Goal: Information Seeking & Learning: Learn about a topic

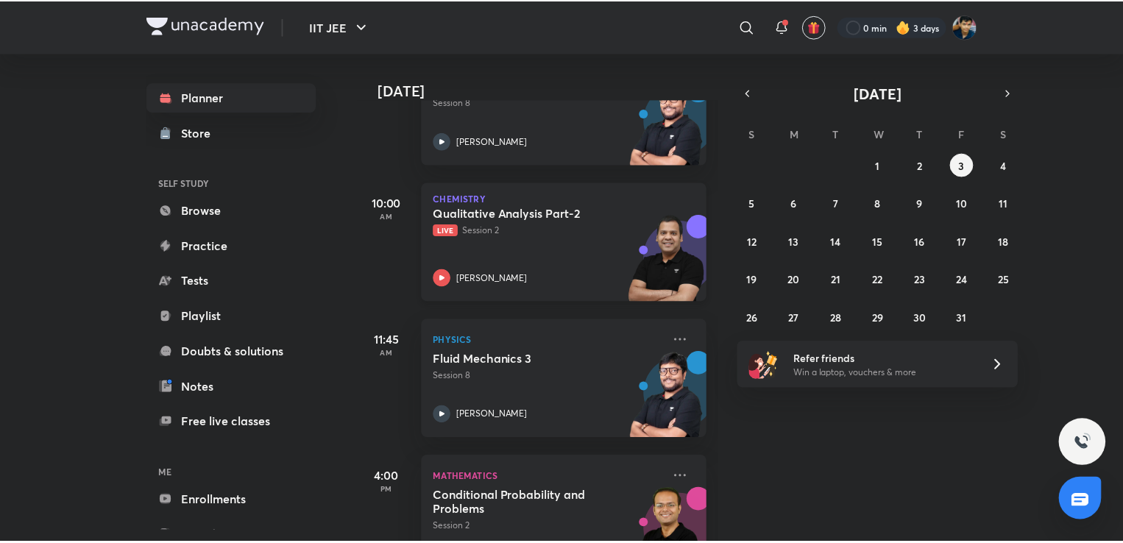
scroll to position [333, 0]
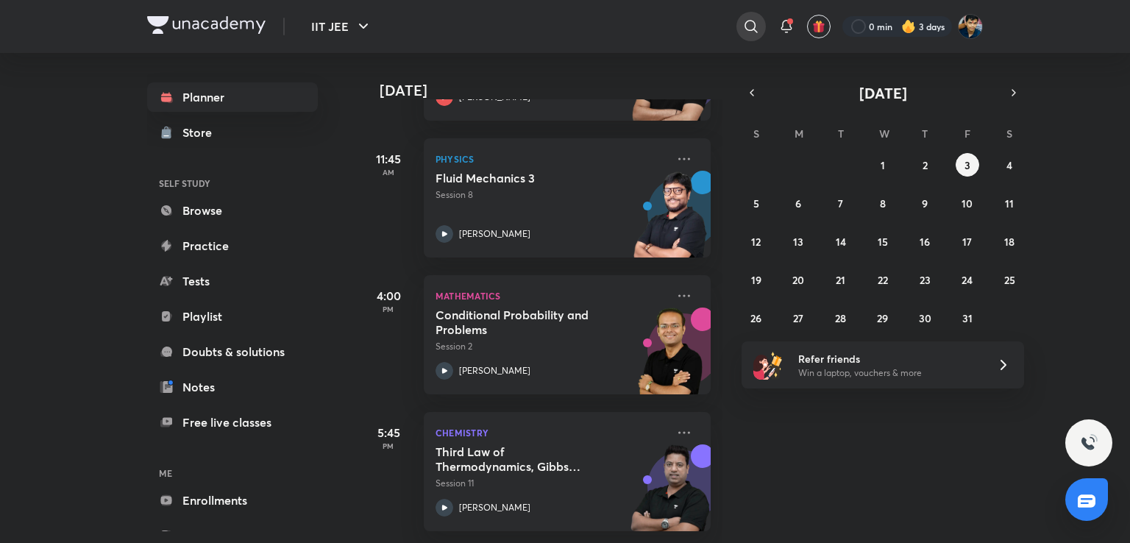
click at [744, 33] on icon at bounding box center [751, 27] width 18 height 18
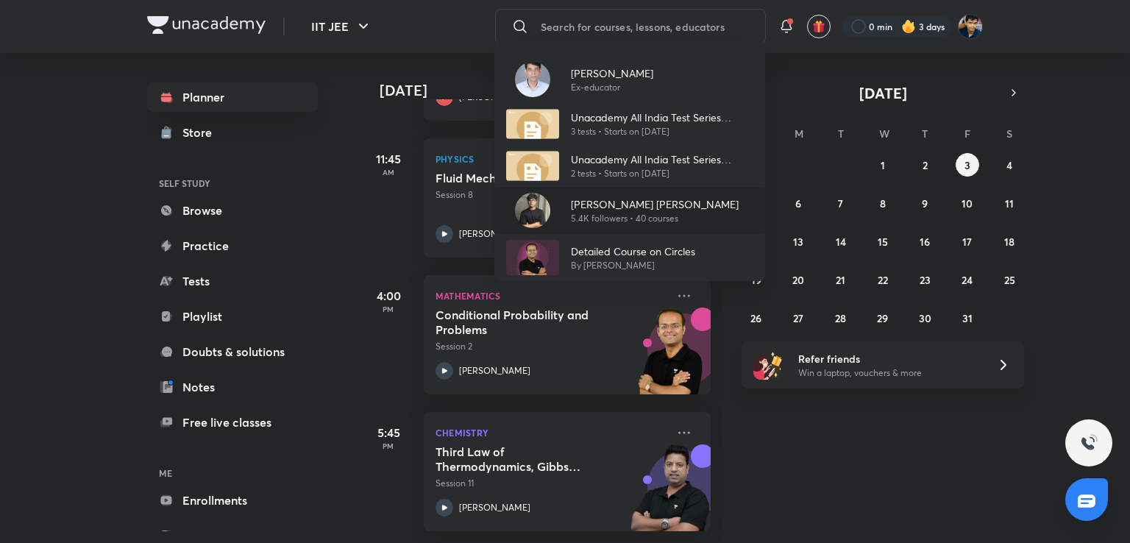
click at [653, 199] on p "Aditya Kumar Jha" at bounding box center [655, 203] width 168 height 15
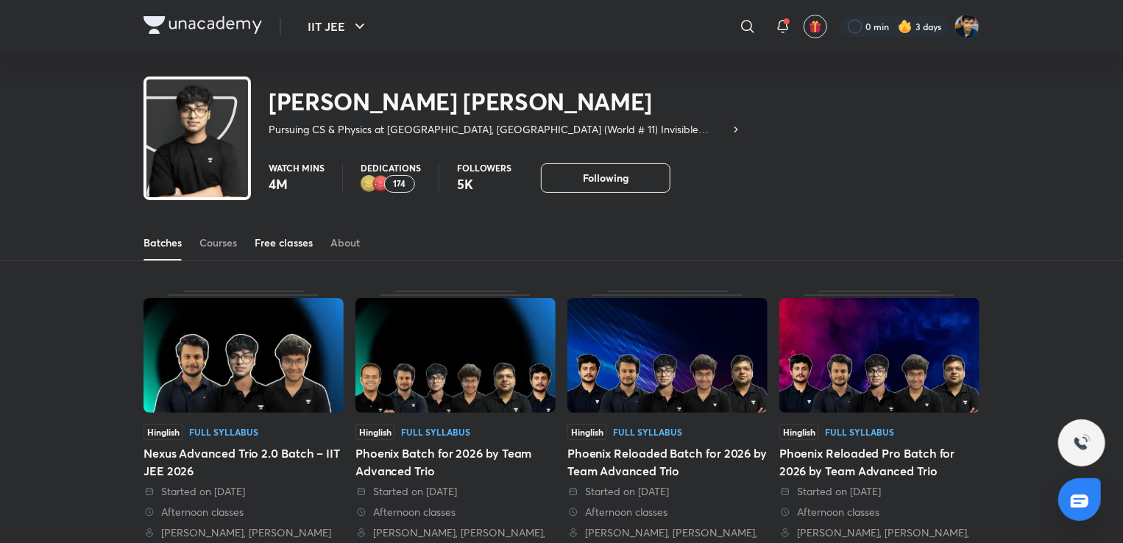
click at [302, 251] on link "Free classes" at bounding box center [284, 242] width 58 height 35
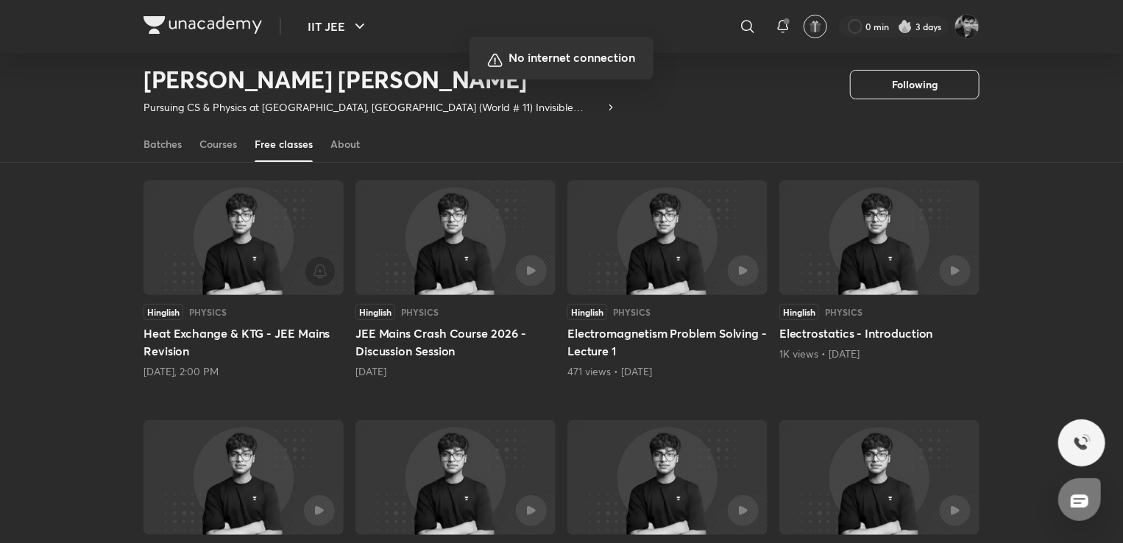
scroll to position [110, 0]
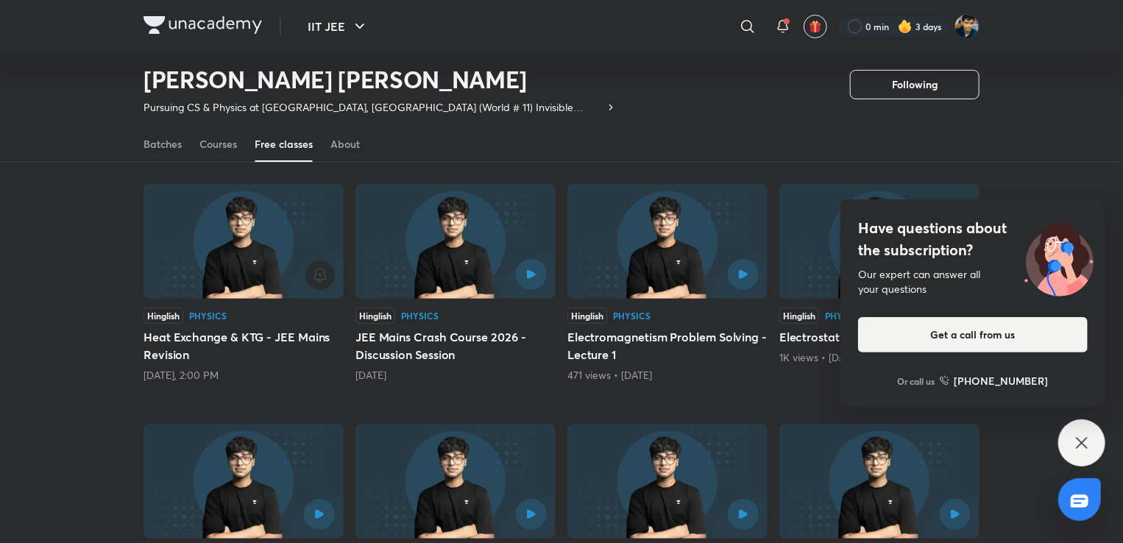
click at [500, 380] on div "1 day ago" at bounding box center [455, 375] width 200 height 15
click at [480, 253] on img at bounding box center [455, 241] width 200 height 115
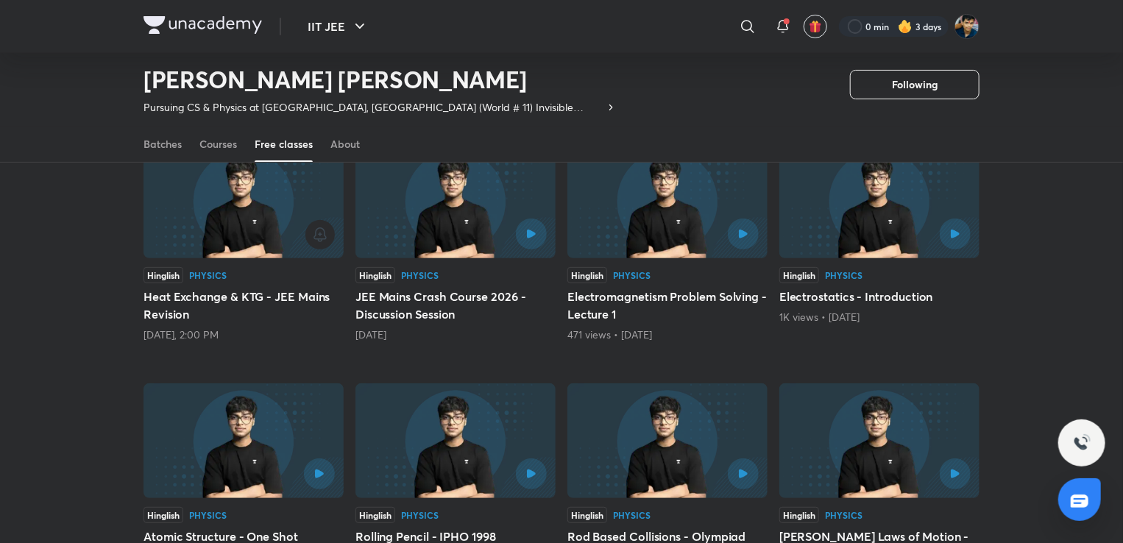
scroll to position [151, 0]
click at [428, 267] on div "Hinglish Physics" at bounding box center [455, 274] width 200 height 16
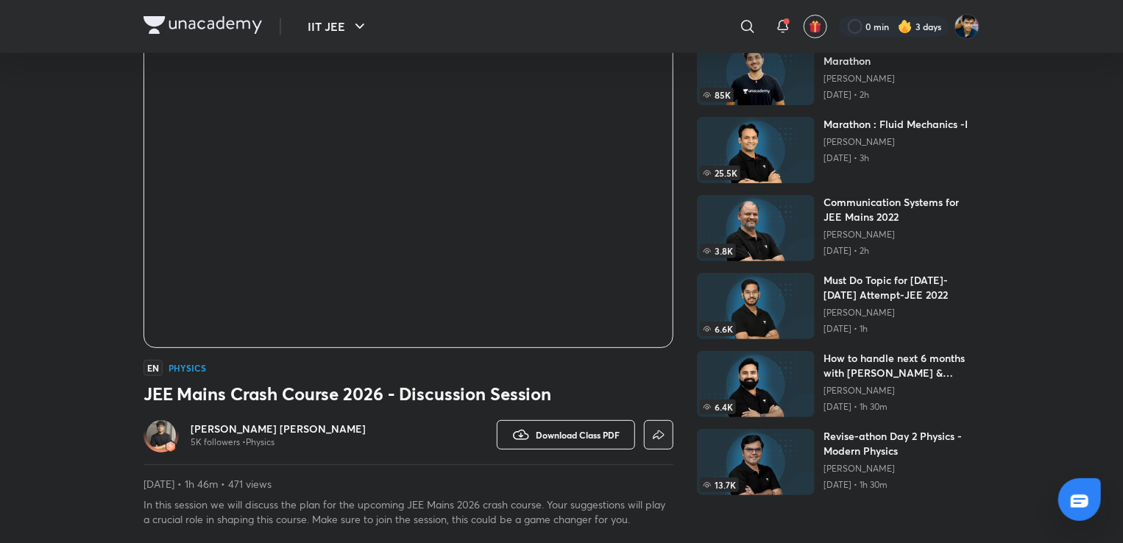
scroll to position [106, 0]
click at [548, 425] on button "Download Class PDF" at bounding box center [566, 433] width 138 height 29
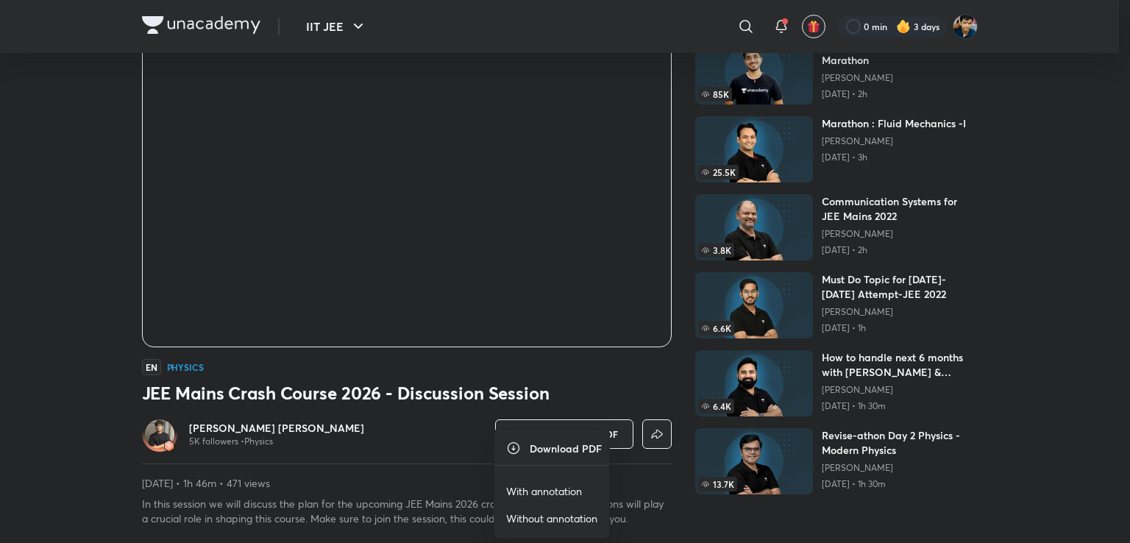
click at [562, 493] on p "With annotation" at bounding box center [544, 490] width 76 height 15
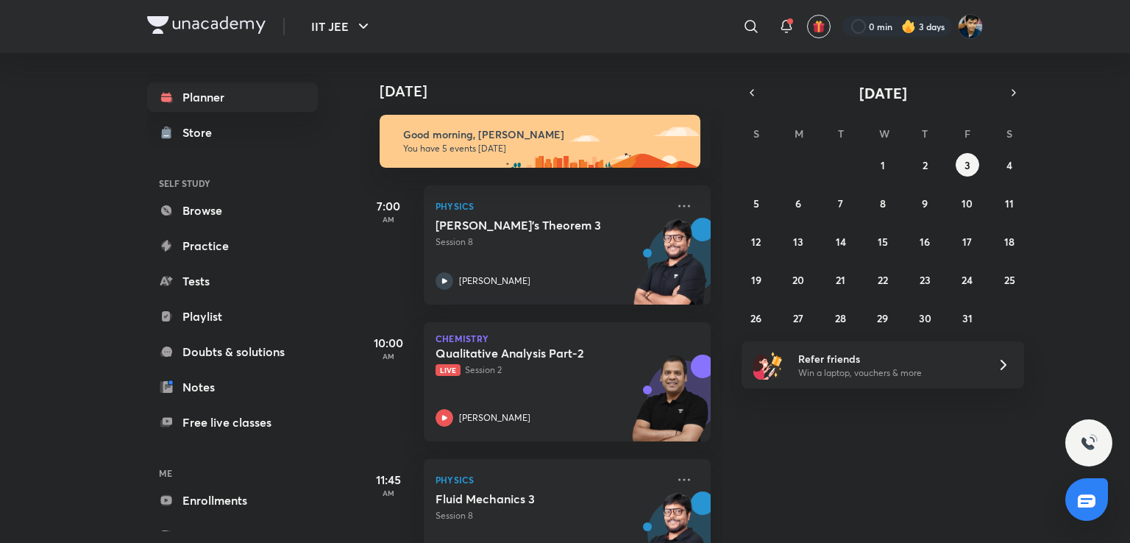
click at [759, 218] on div "28 29 30 1 2 3 4 5 6 7 8 9 10 11 12 13 14 15 16 17 18 19 20 21 22 23 24 25 26 2…" at bounding box center [883, 241] width 283 height 177
click at [750, 211] on button "5" at bounding box center [757, 203] width 24 height 24
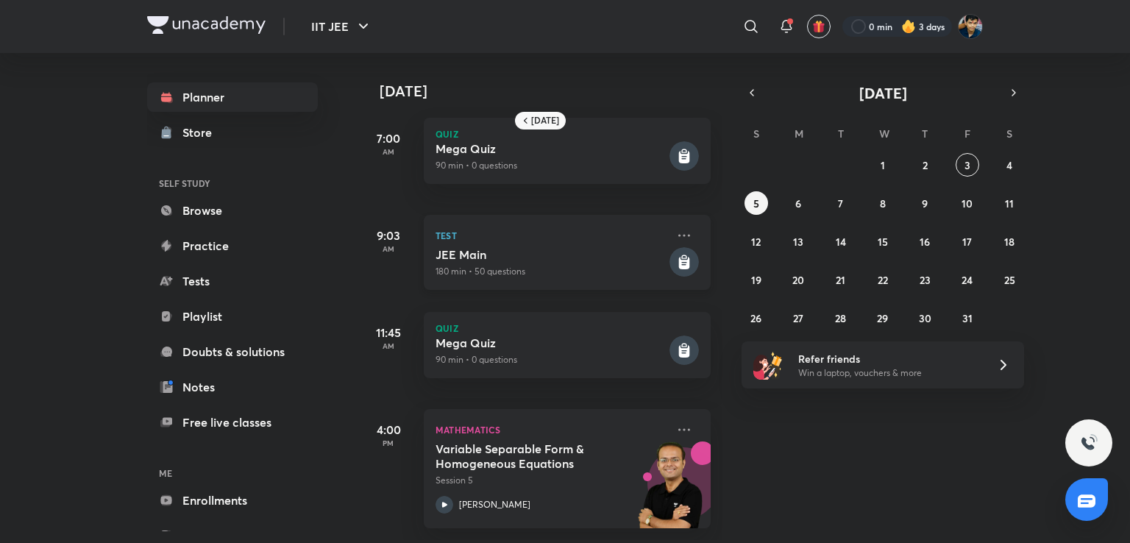
click at [556, 237] on p "Test" at bounding box center [551, 236] width 231 height 18
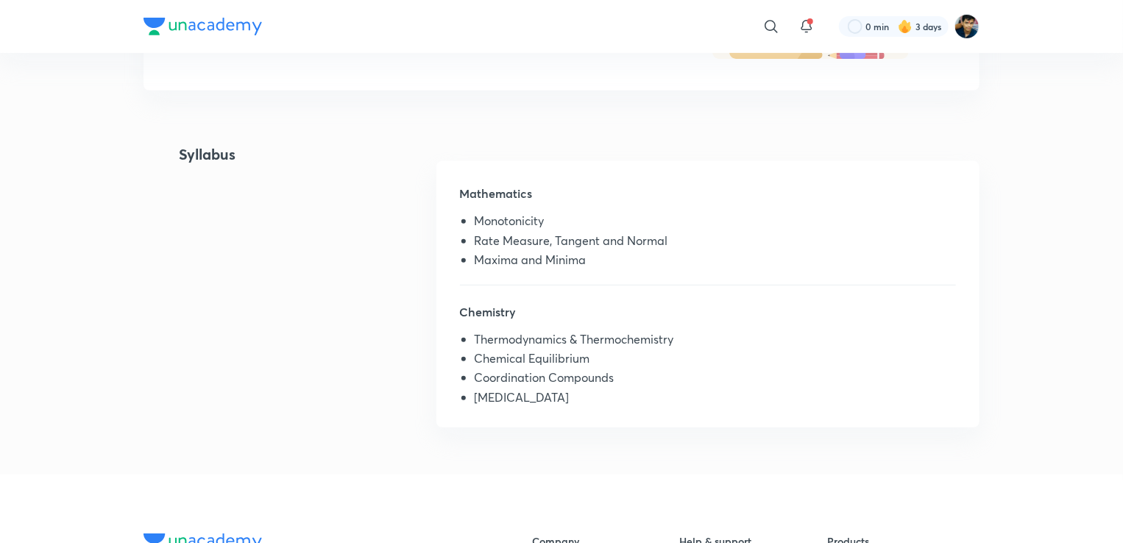
scroll to position [689, 0]
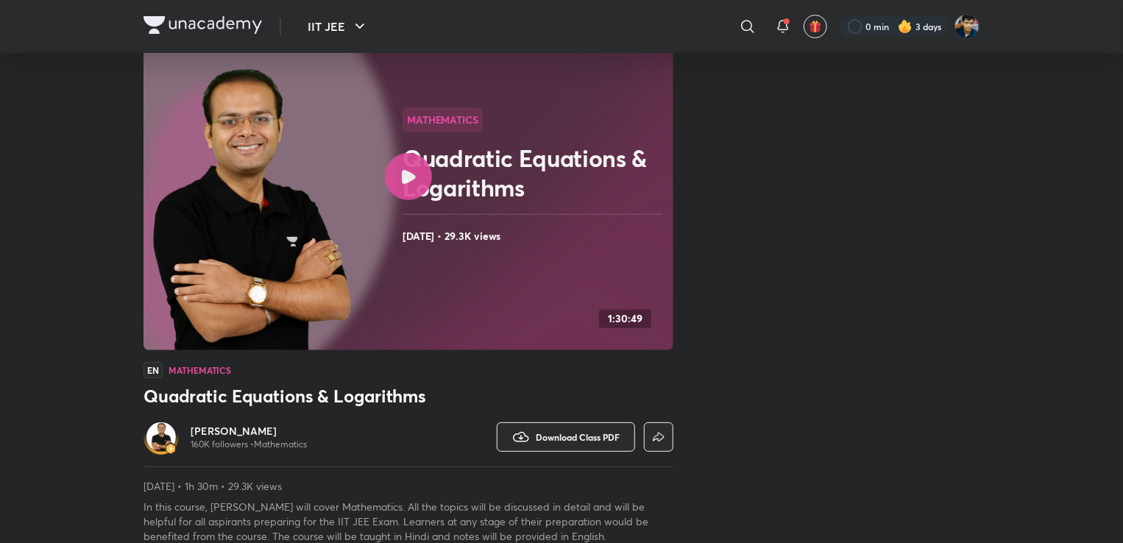
click at [568, 419] on div "Watch on app Download Class PDF" at bounding box center [540, 436] width 265 height 35
click at [556, 427] on button "Download Class PDF" at bounding box center [566, 436] width 138 height 29
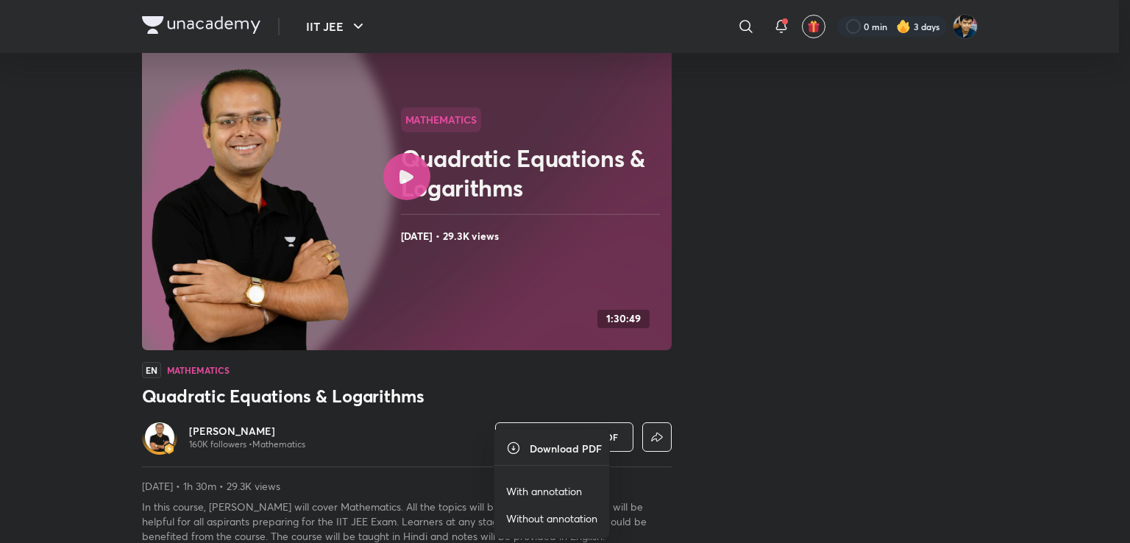
click at [556, 484] on p "With annotation" at bounding box center [544, 490] width 76 height 15
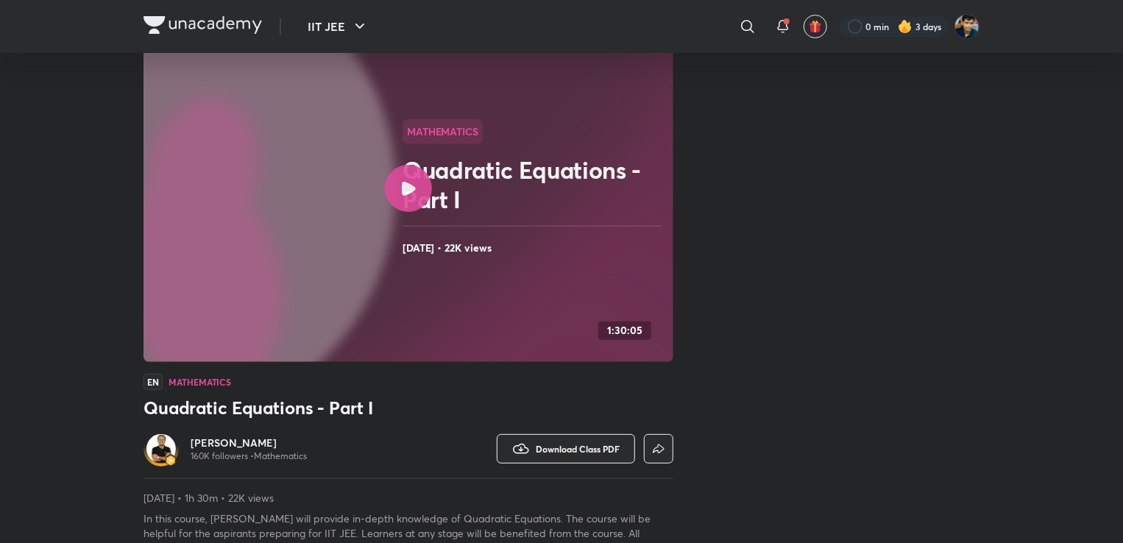
scroll to position [94, 0]
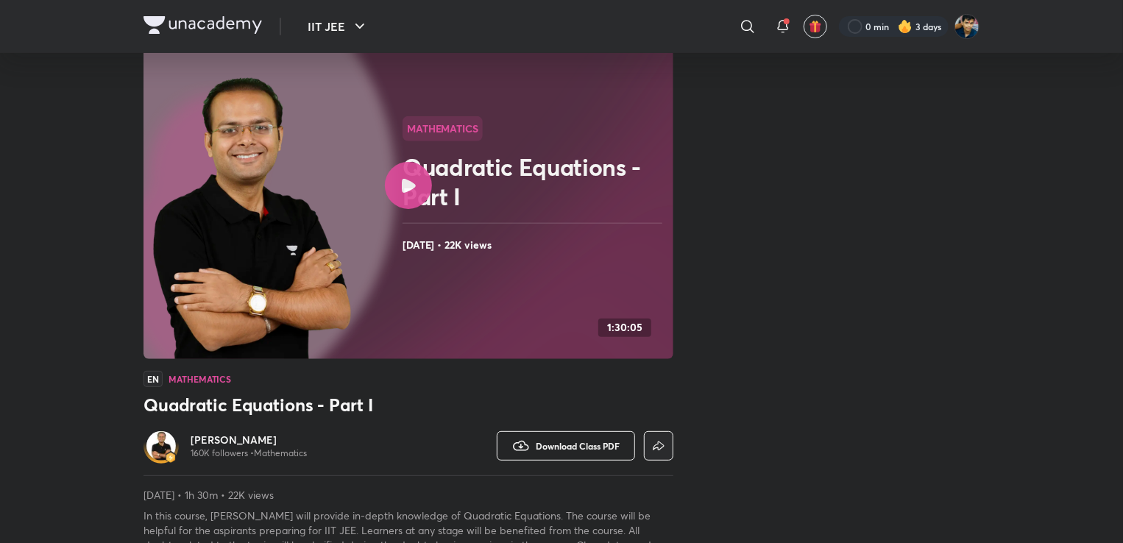
click at [564, 441] on span "Download Class PDF" at bounding box center [578, 446] width 84 height 12
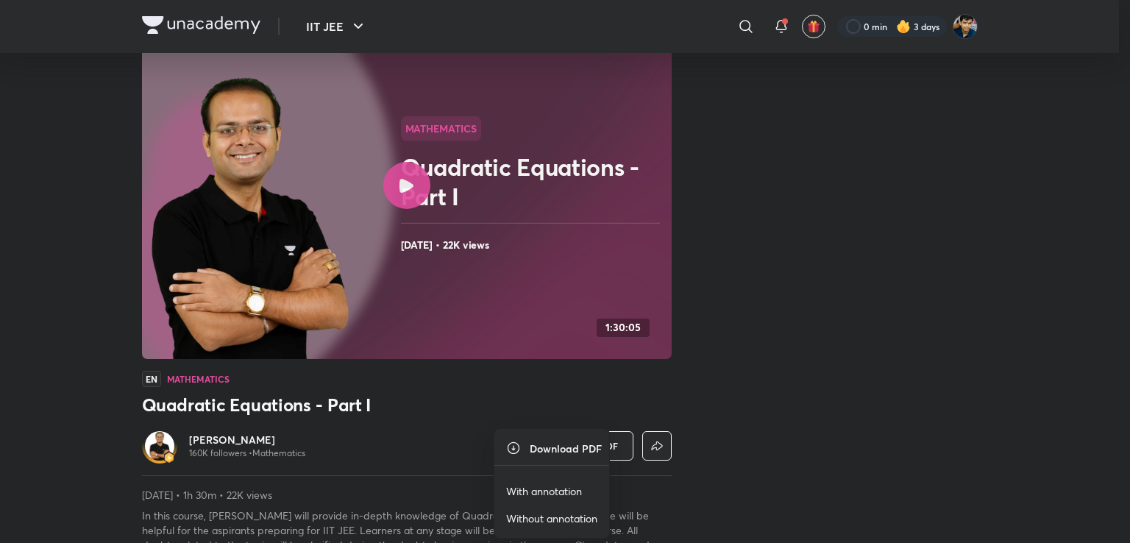
click at [548, 486] on p "With annotation" at bounding box center [544, 490] width 76 height 15
